Goal: Find specific page/section: Find specific page/section

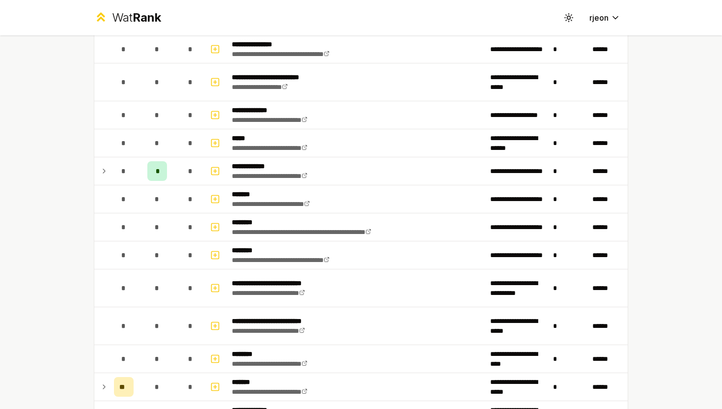
scroll to position [516, 0]
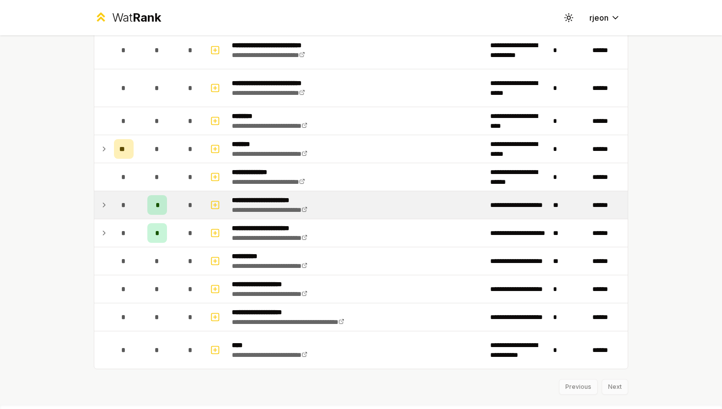
click at [105, 208] on icon at bounding box center [104, 205] width 8 height 12
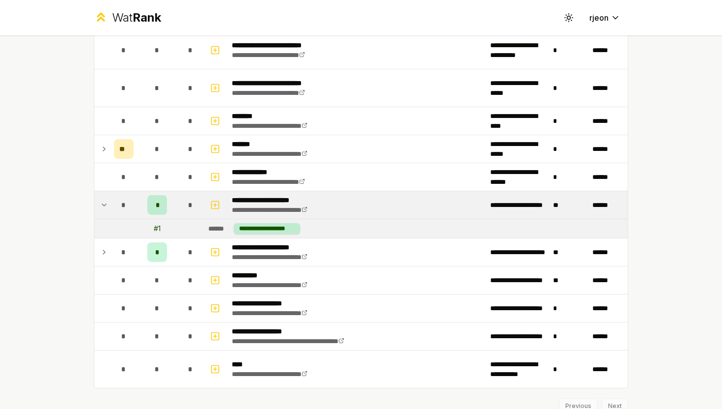
click at [105, 206] on icon at bounding box center [104, 205] width 8 height 12
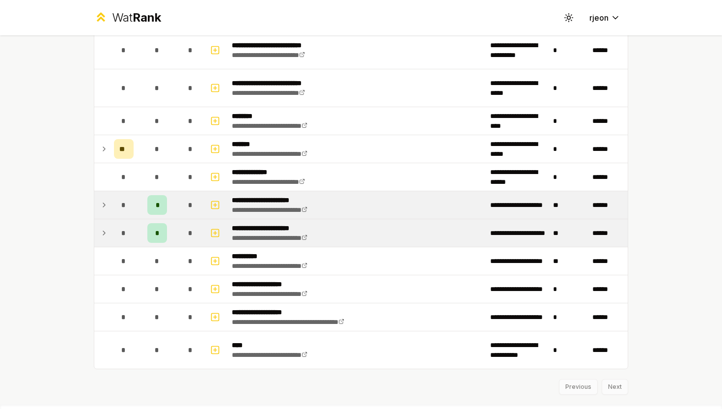
click at [104, 227] on icon at bounding box center [104, 233] width 8 height 12
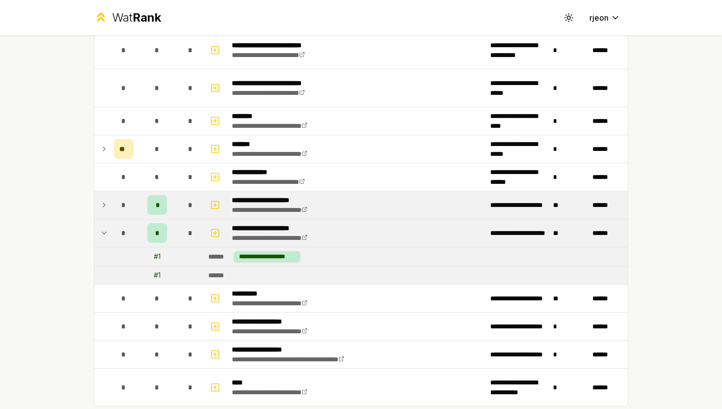
click at [104, 227] on icon at bounding box center [104, 233] width 8 height 12
